Goal: Transaction & Acquisition: Obtain resource

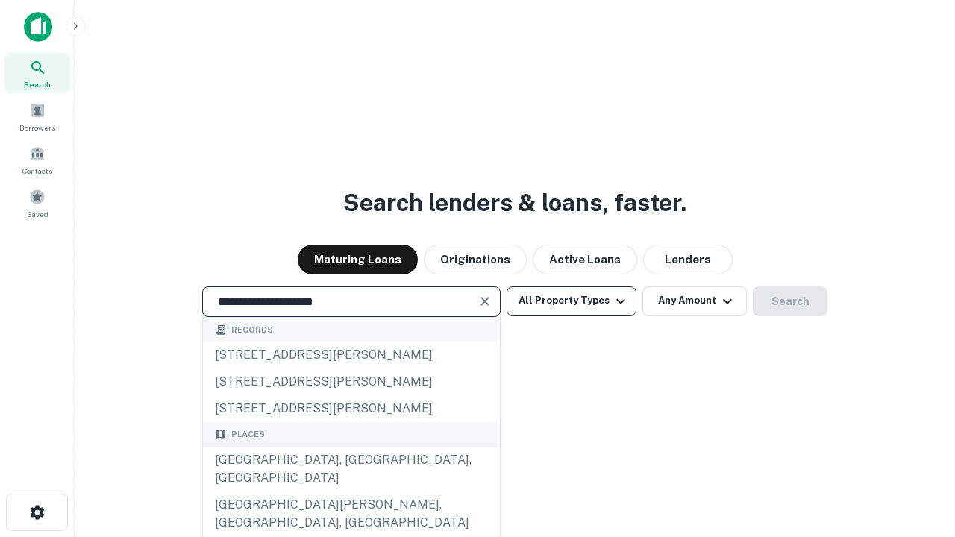
click at [351, 492] on div "Santa Monica, CA, USA" at bounding box center [351, 469] width 297 height 45
click at [572, 301] on button "All Property Types" at bounding box center [572, 302] width 130 height 30
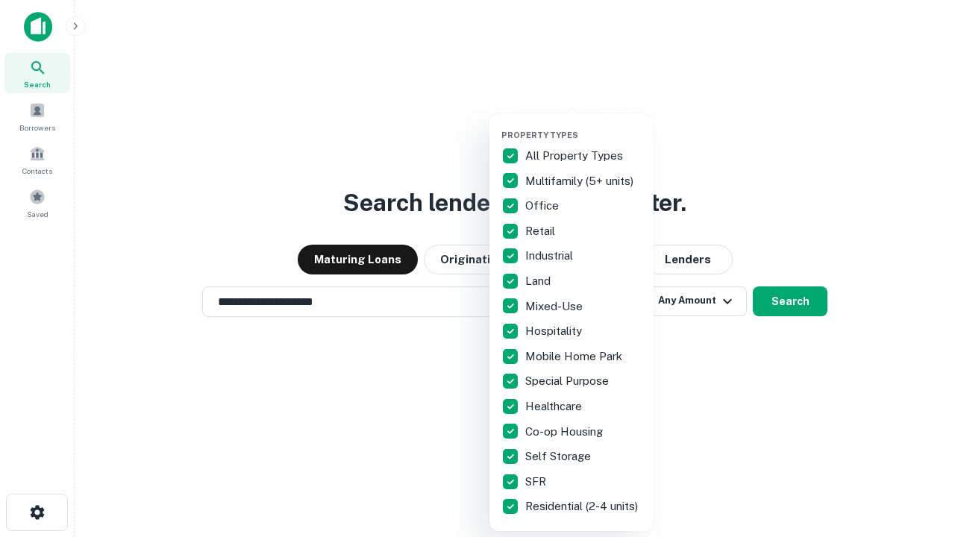
type input "**********"
click at [584, 125] on button "button" at bounding box center [583, 125] width 164 height 1
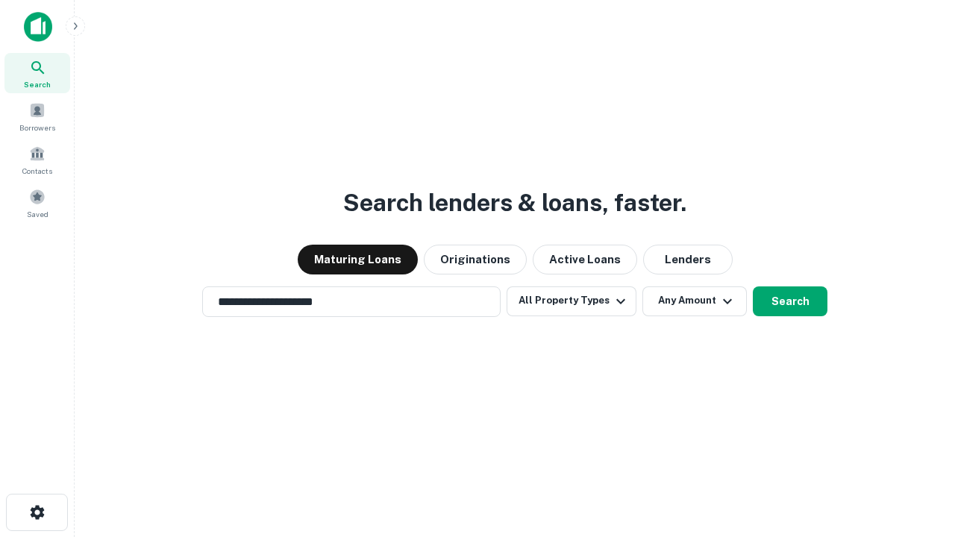
scroll to position [23, 0]
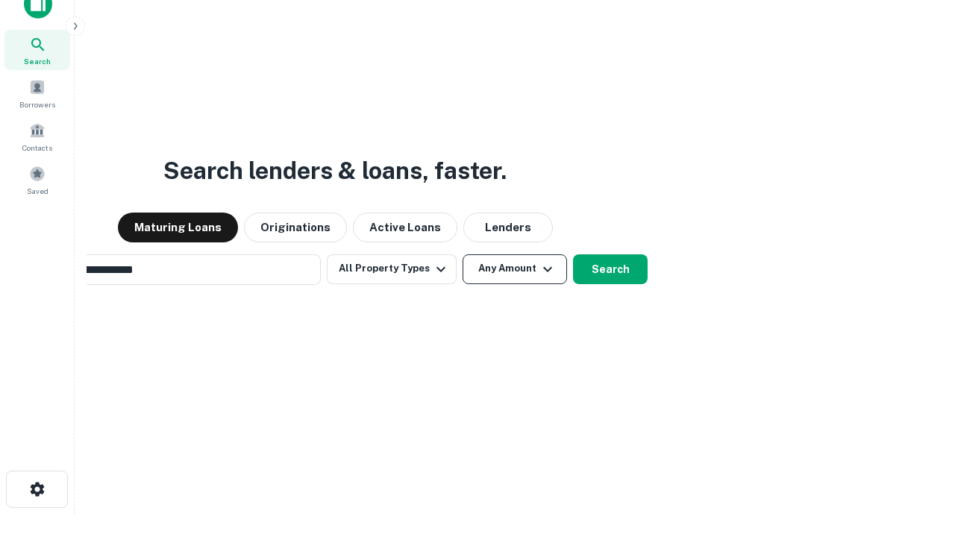
click at [463, 254] on button "Any Amount" at bounding box center [515, 269] width 104 height 30
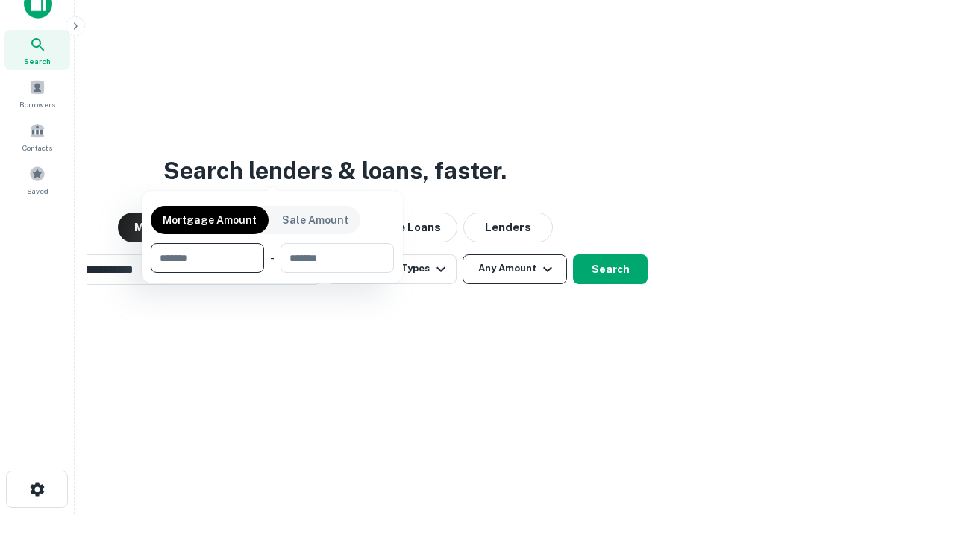
scroll to position [24, 0]
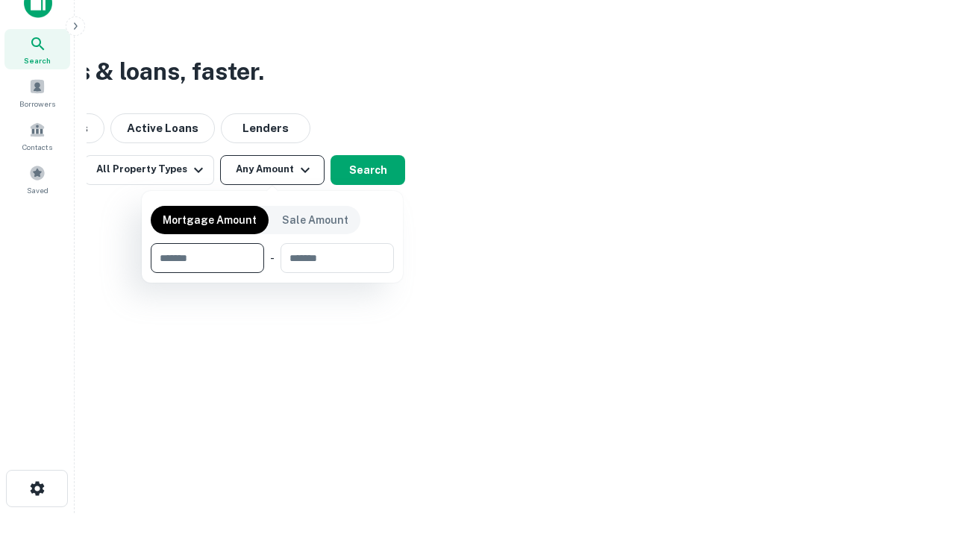
type input "*******"
click at [272, 273] on button "button" at bounding box center [272, 273] width 243 height 1
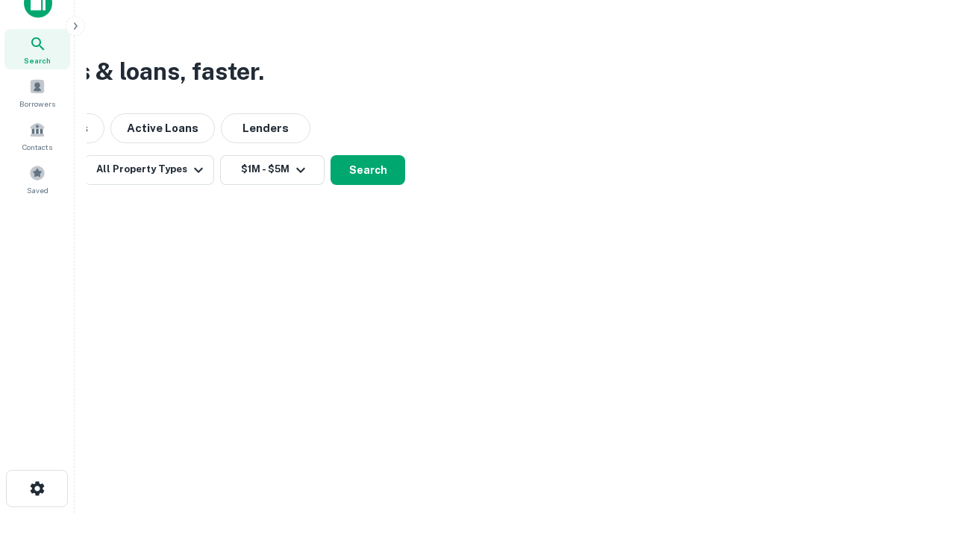
scroll to position [9, 275]
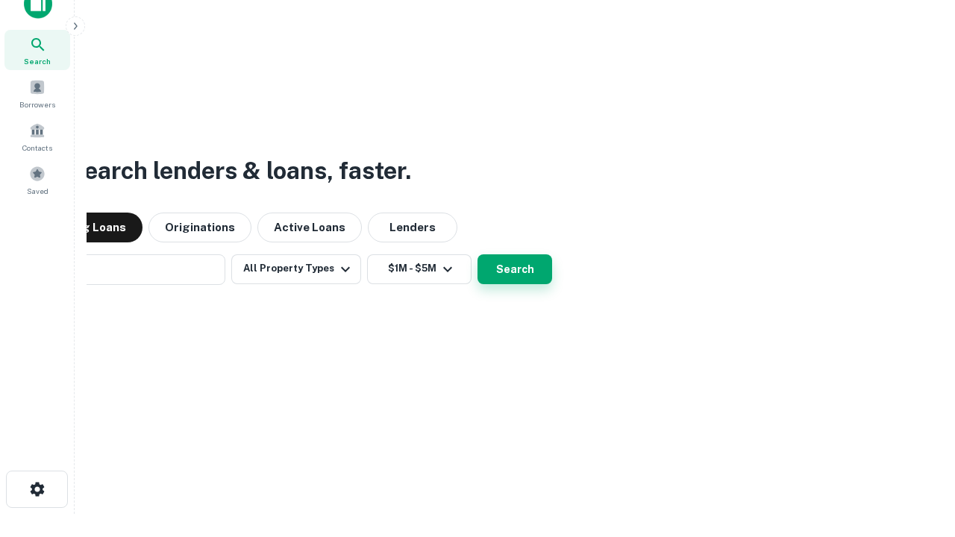
click at [478, 254] on button "Search" at bounding box center [515, 269] width 75 height 30
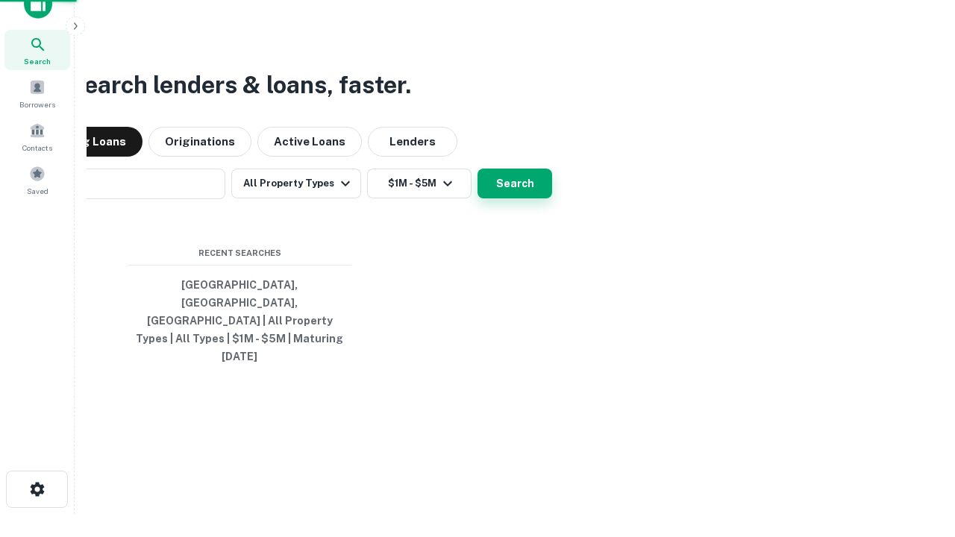
scroll to position [40, 422]
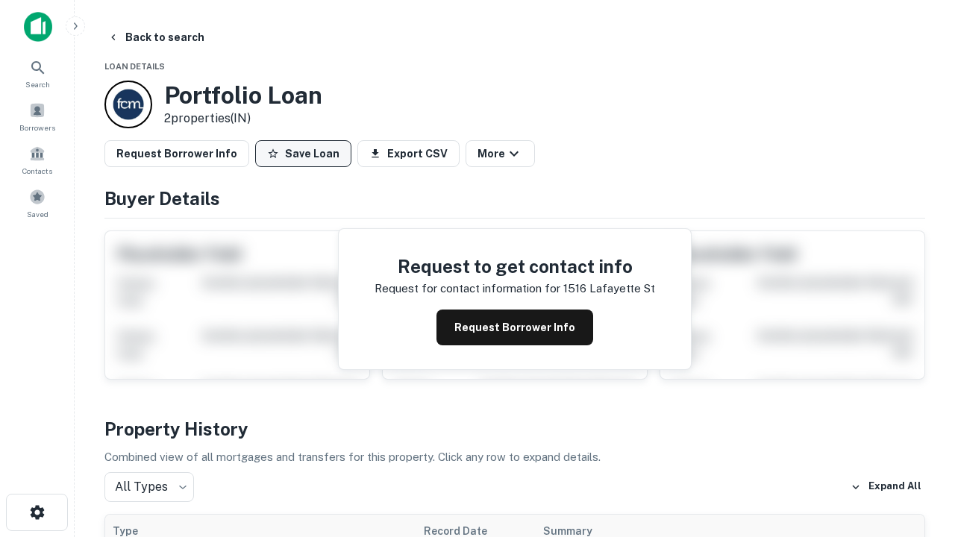
click at [303, 154] on button "Save Loan" at bounding box center [303, 153] width 96 height 27
